Goal: Information Seeking & Learning: Learn about a topic

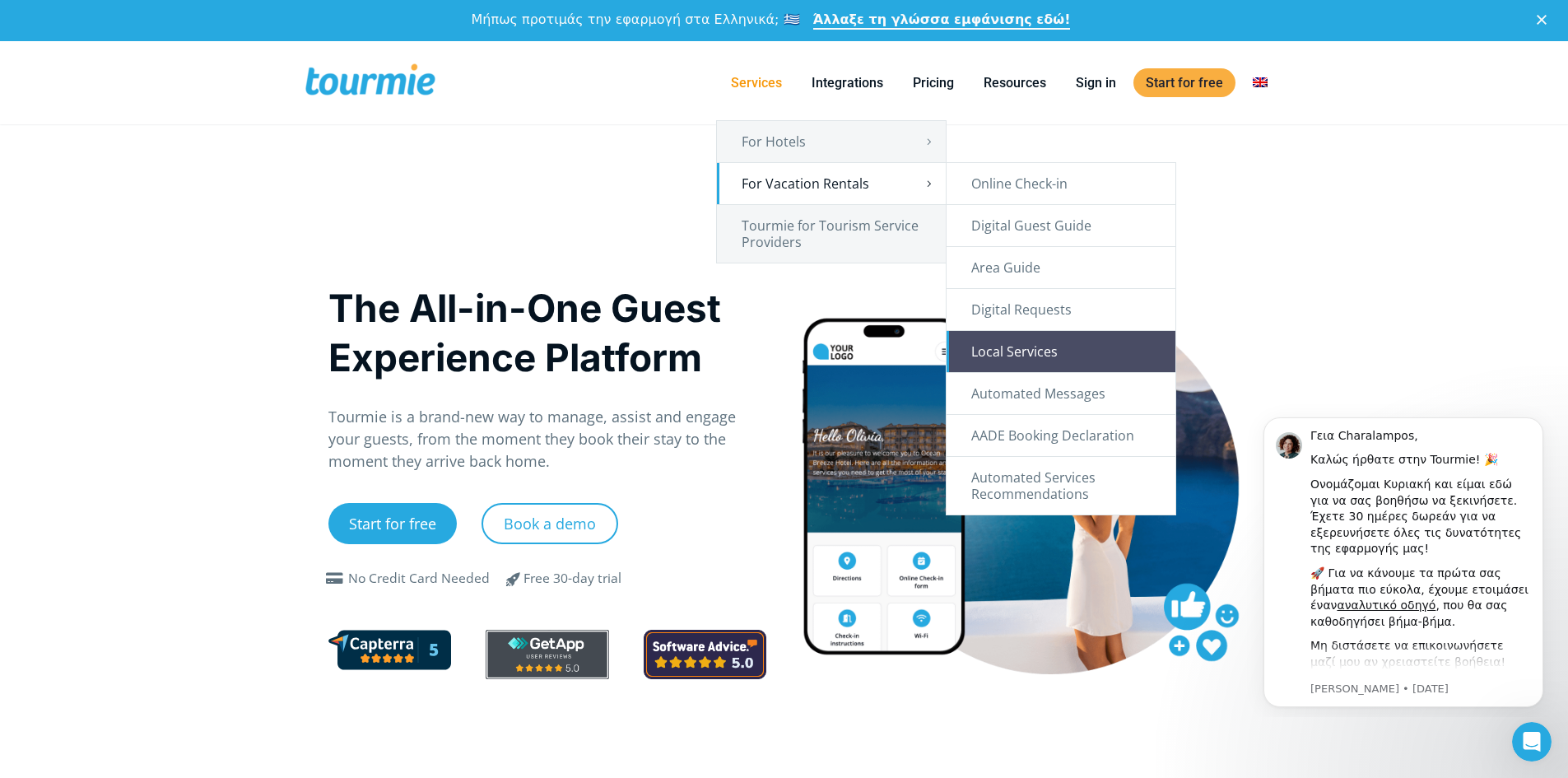
click at [1061, 344] on link "Local Services" at bounding box center [1061, 352] width 229 height 42
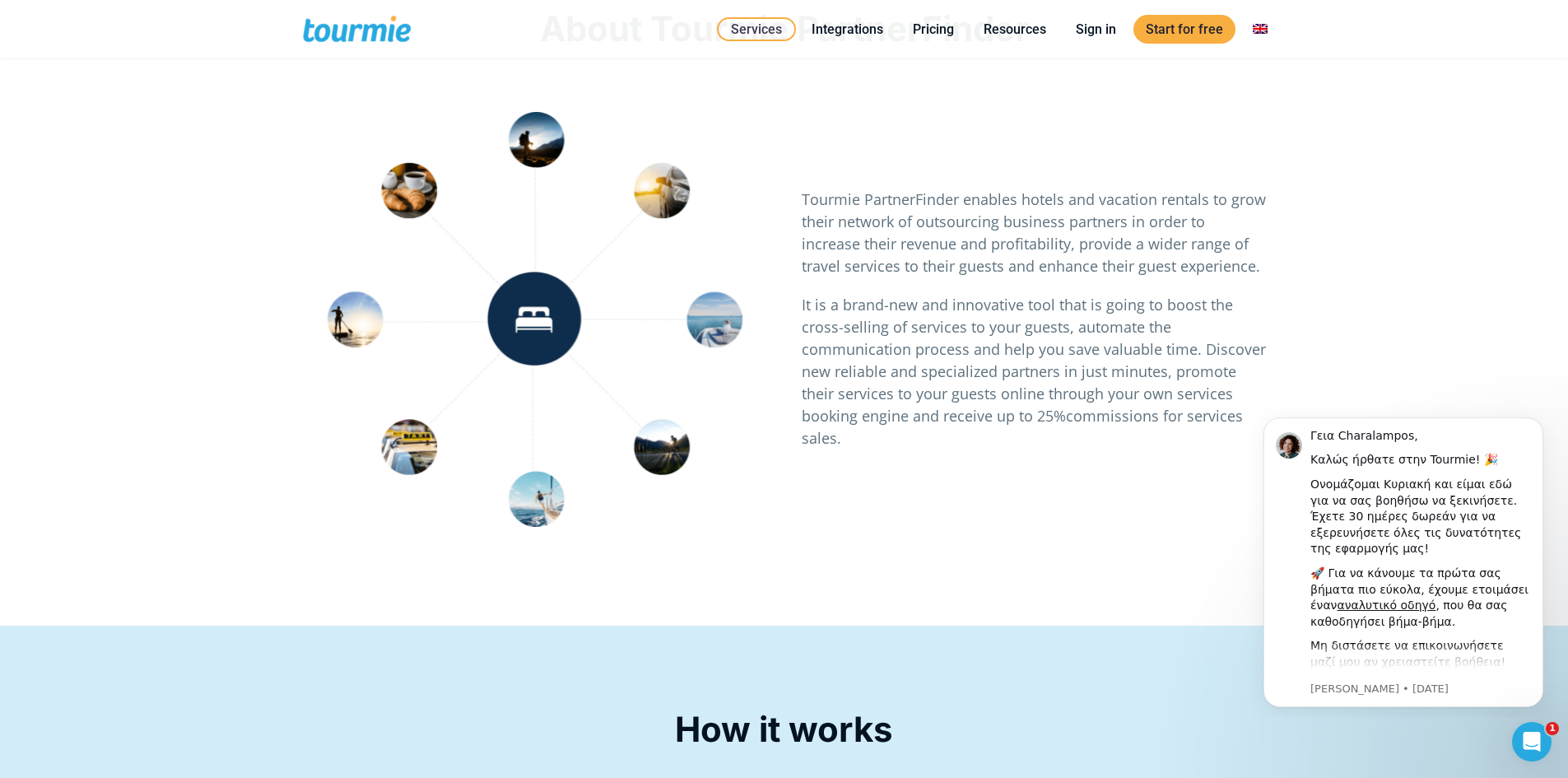
scroll to position [870, 0]
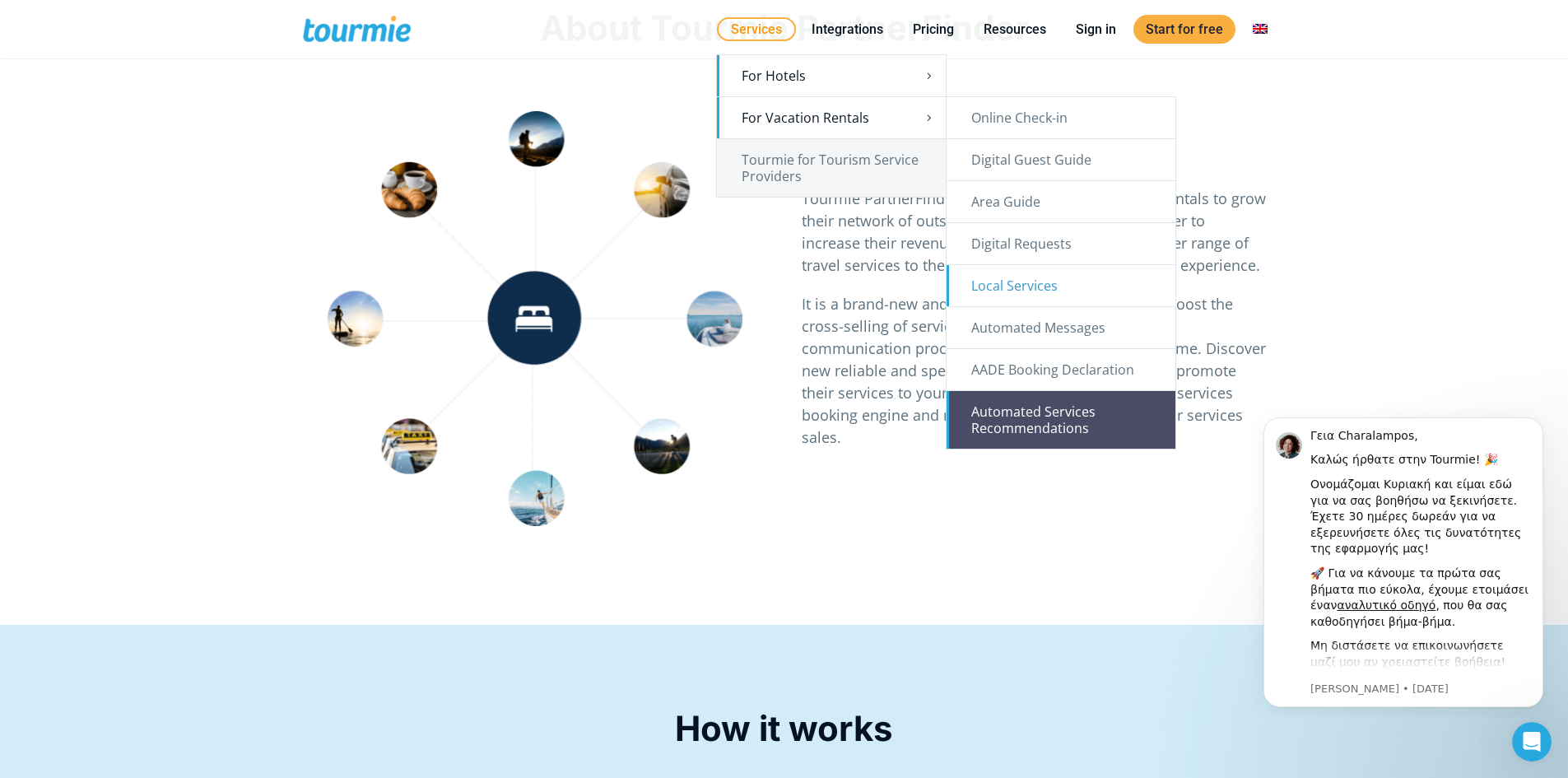
click at [1063, 402] on link "Automated Services Recommendations" at bounding box center [1061, 420] width 229 height 57
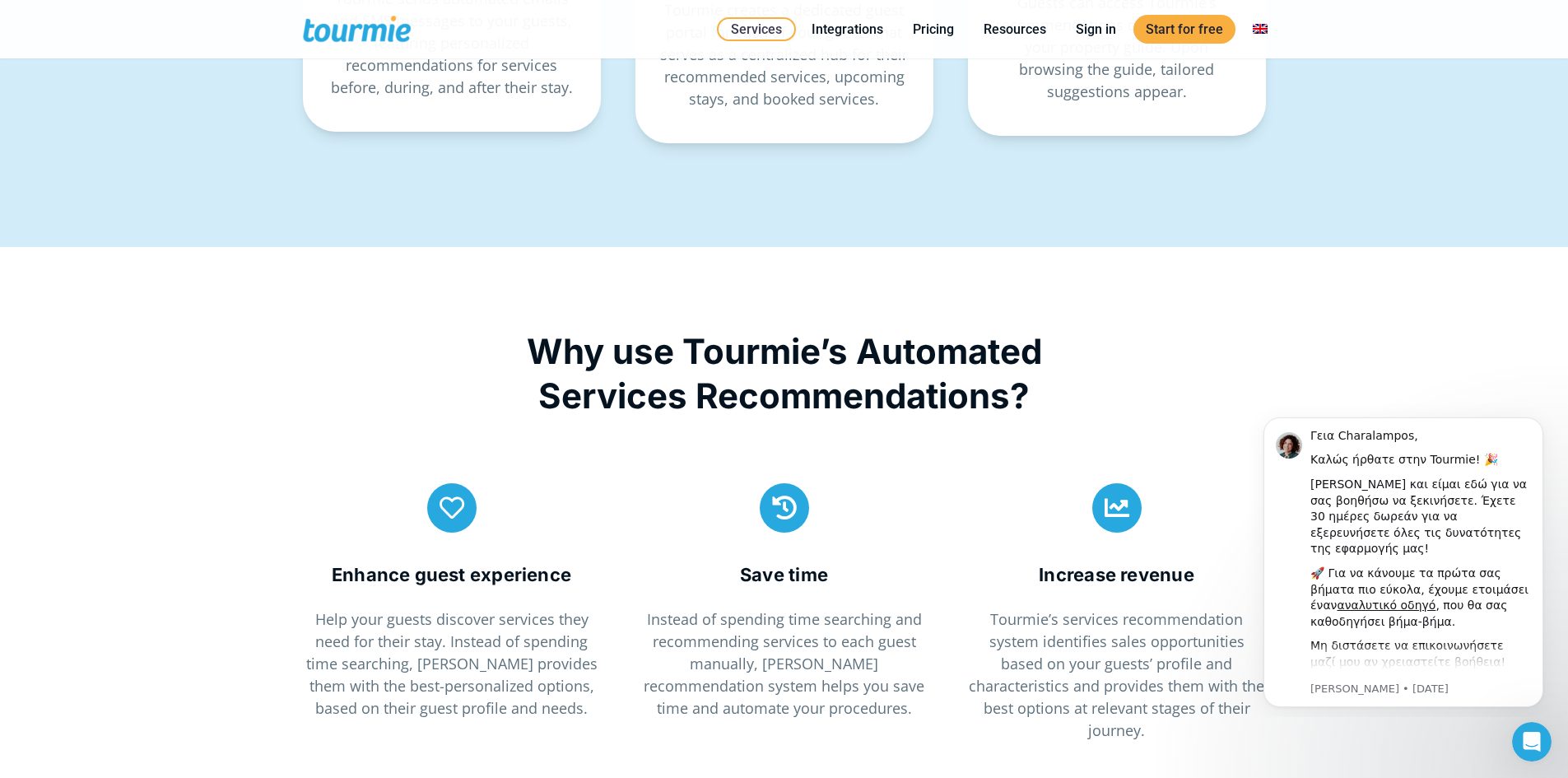
scroll to position [3547, 0]
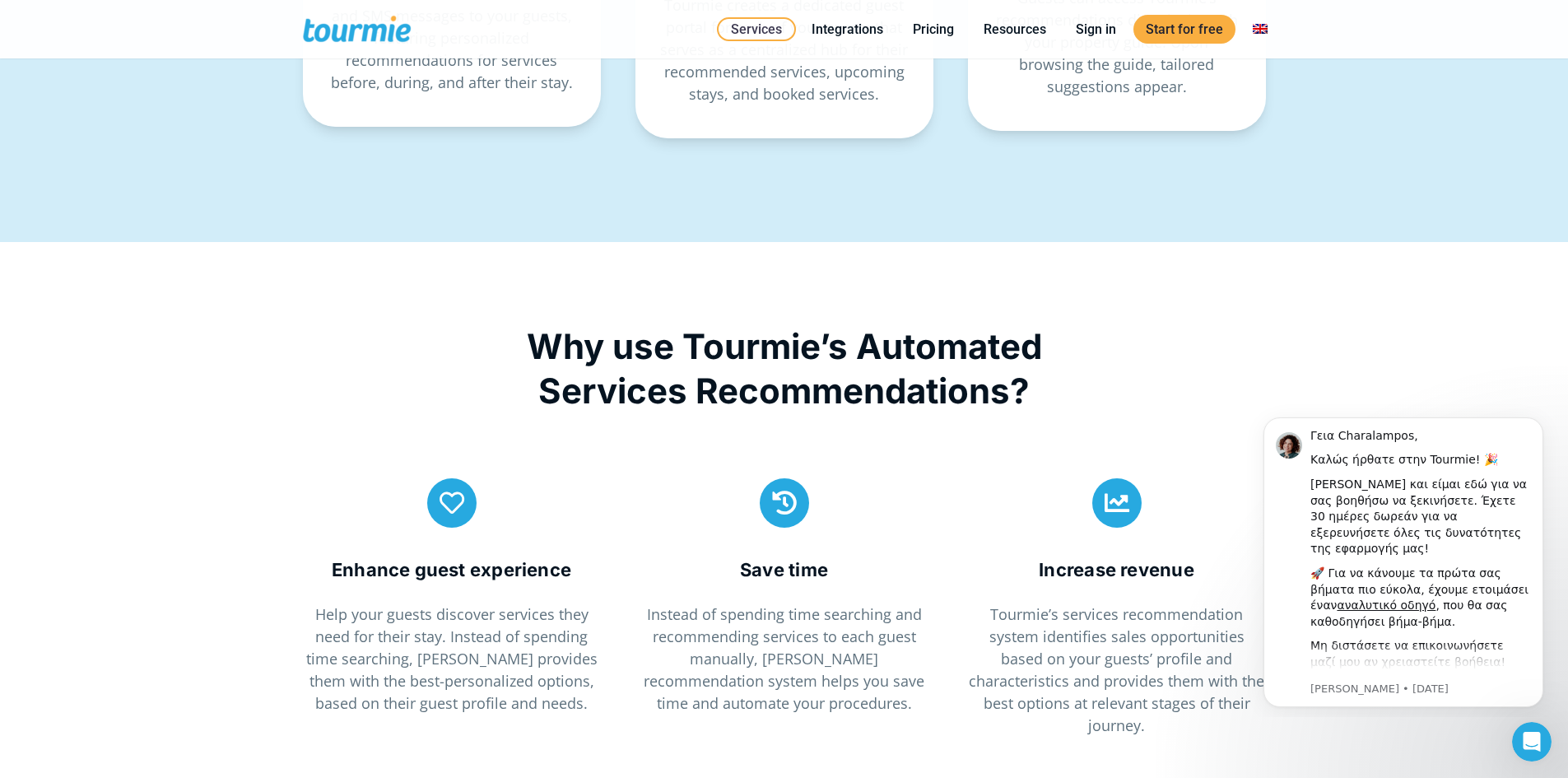
click at [1378, 373] on div "Why use Tourmie’s Automated Services Recommendations? Enhance guest experience …" at bounding box center [784, 527] width 1568 height 572
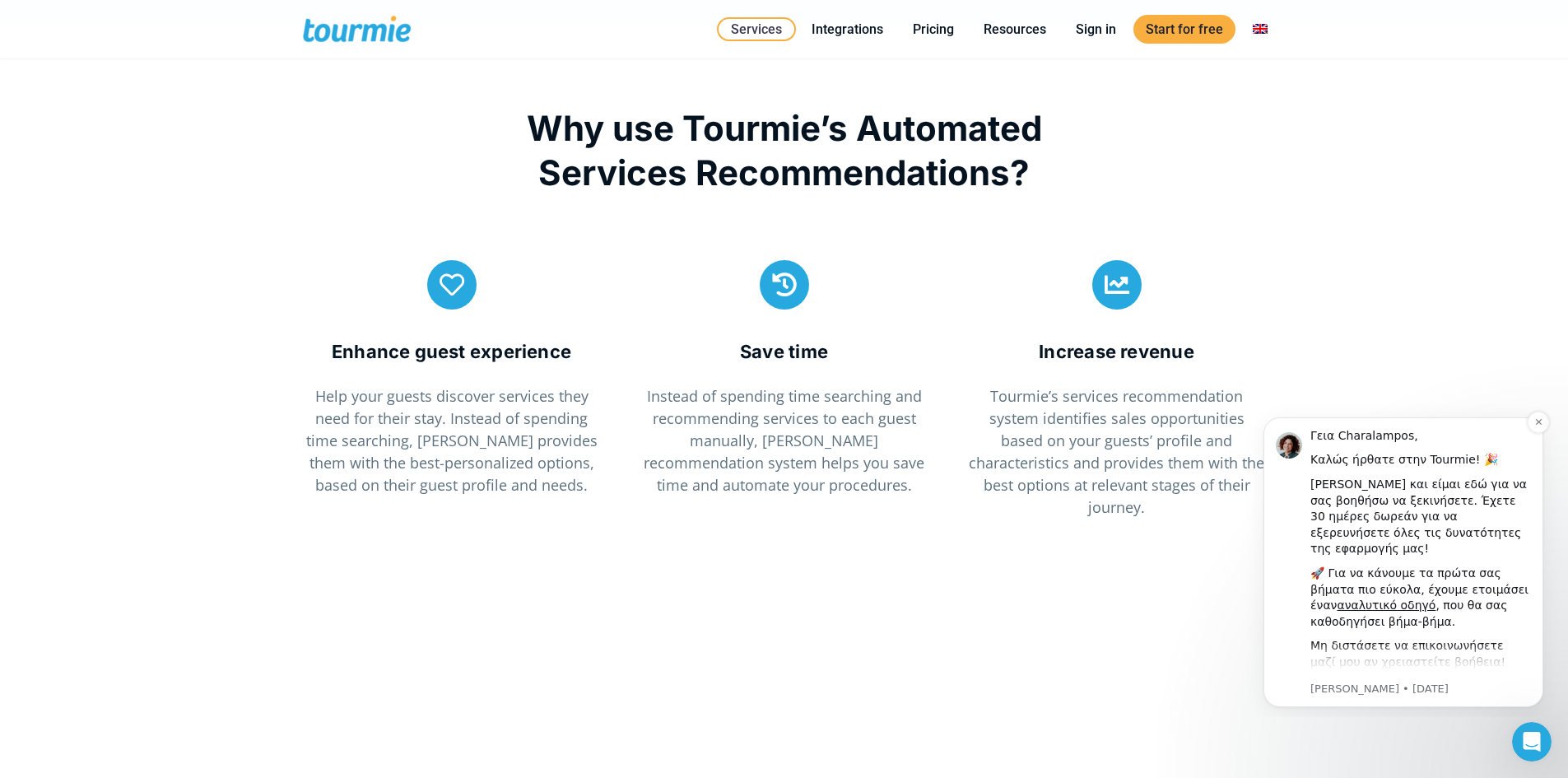
scroll to position [3818, 0]
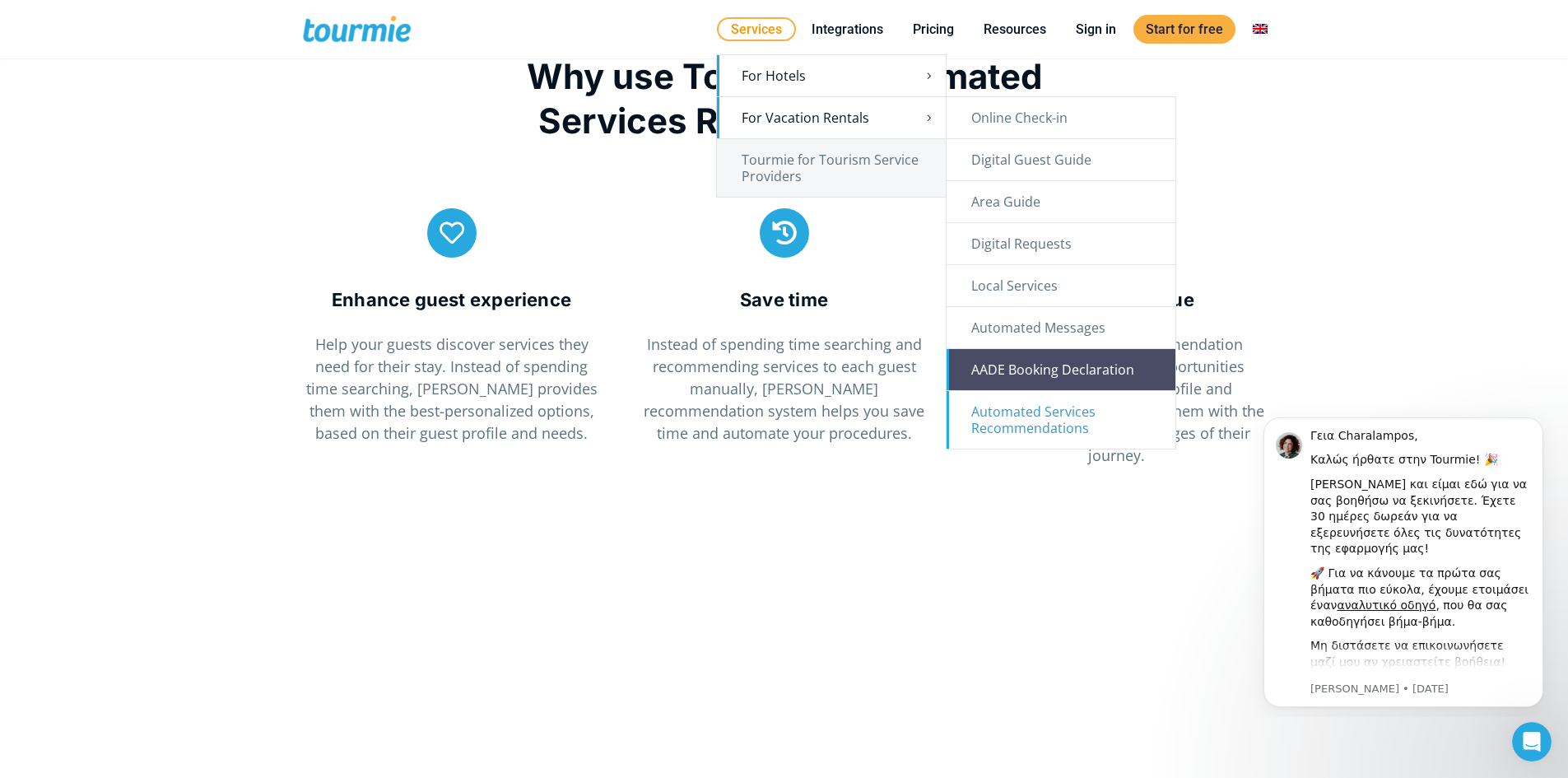
click at [1060, 376] on link "AADE Booking Declaration" at bounding box center [1061, 370] width 229 height 42
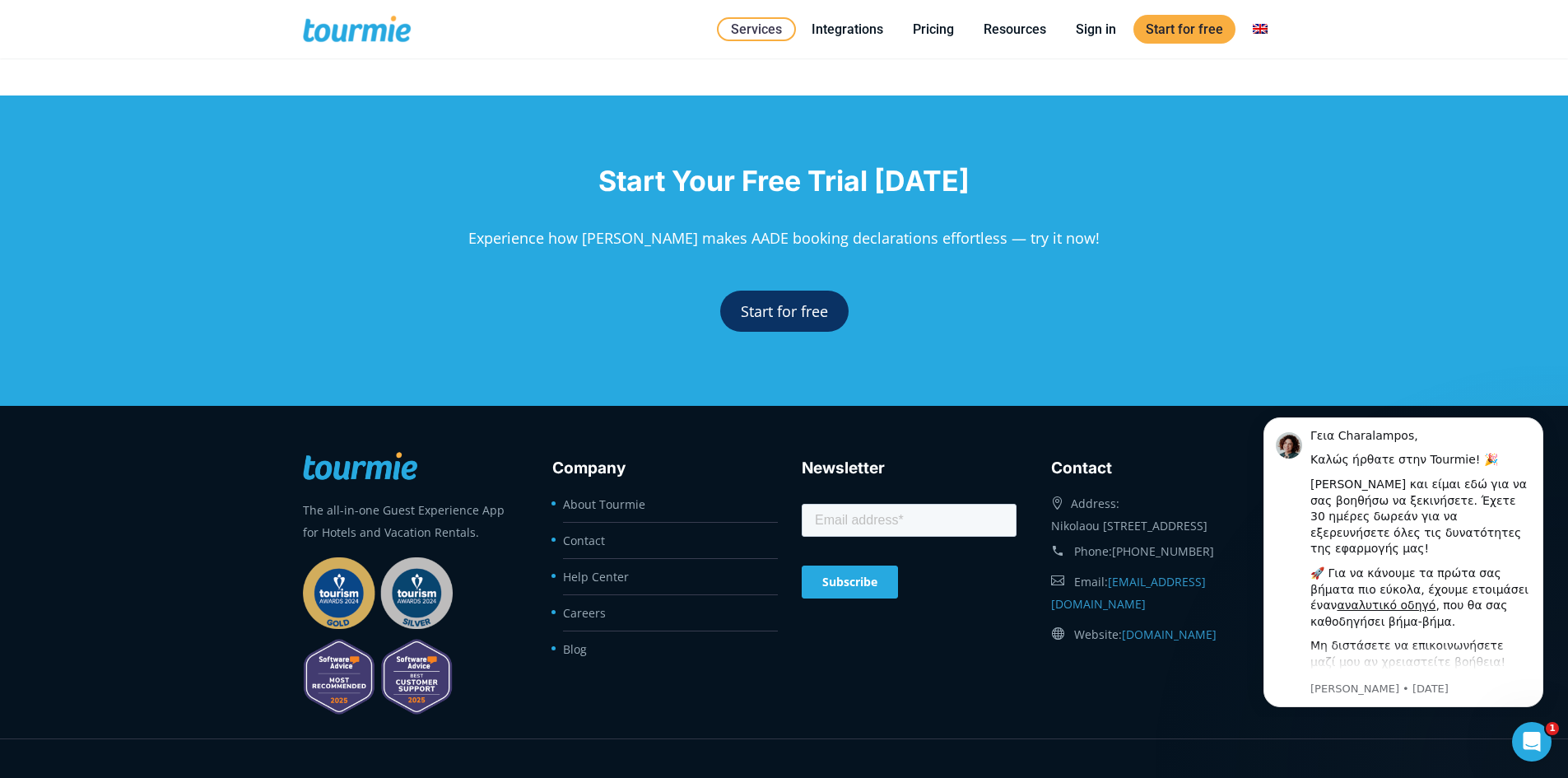
scroll to position [3696, 0]
